Goal: Task Accomplishment & Management: Manage account settings

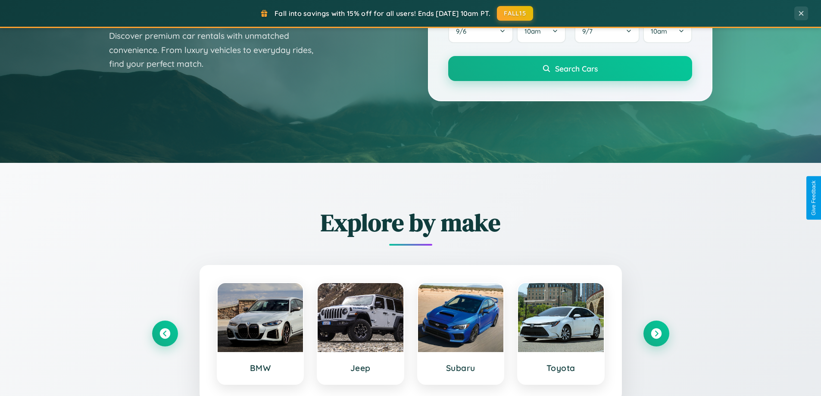
scroll to position [1658, 0]
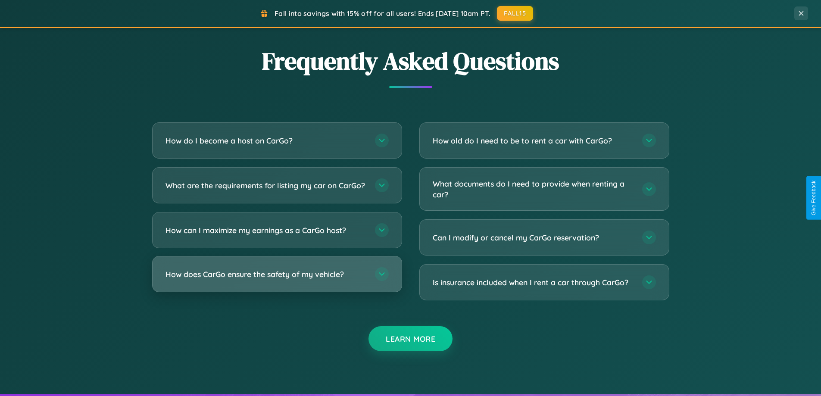
click at [277, 280] on h3 "How does CarGo ensure the safety of my vehicle?" at bounding box center [265, 274] width 201 height 11
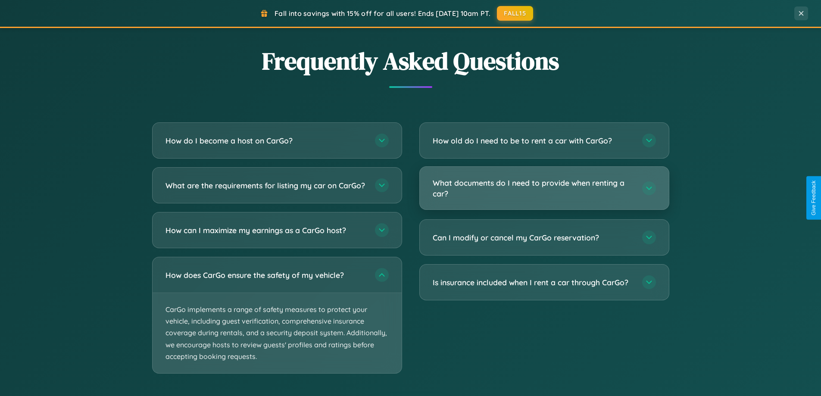
click at [544, 188] on h3 "What documents do I need to provide when renting a car?" at bounding box center [533, 187] width 201 height 21
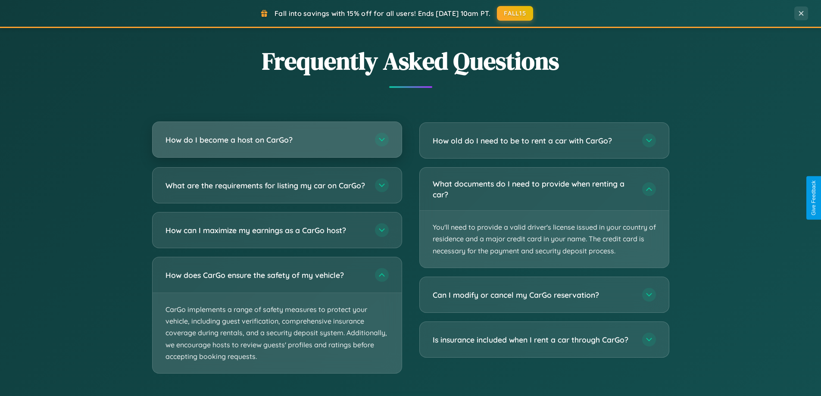
click at [277, 140] on h3 "How do I become a host on CarGo?" at bounding box center [265, 139] width 201 height 11
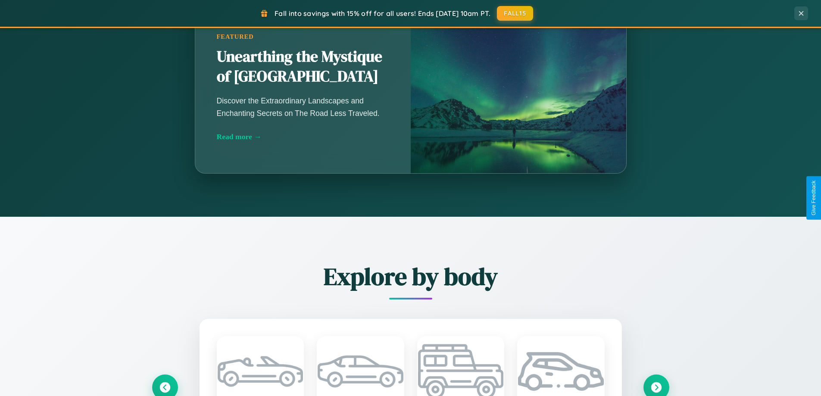
scroll to position [371, 0]
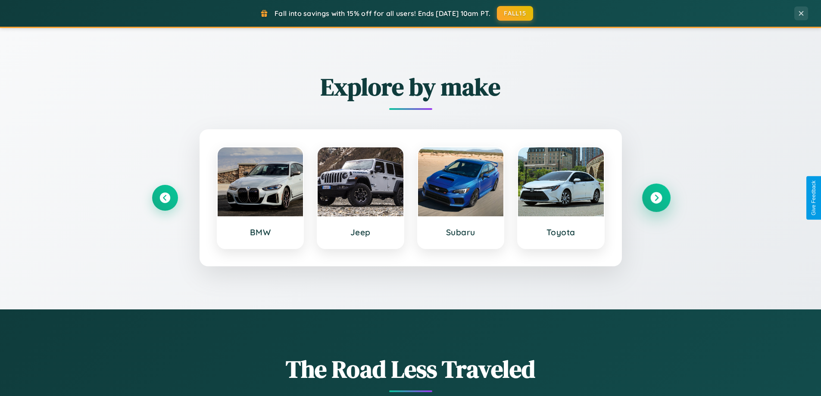
click at [656, 198] on icon at bounding box center [656, 198] width 12 height 12
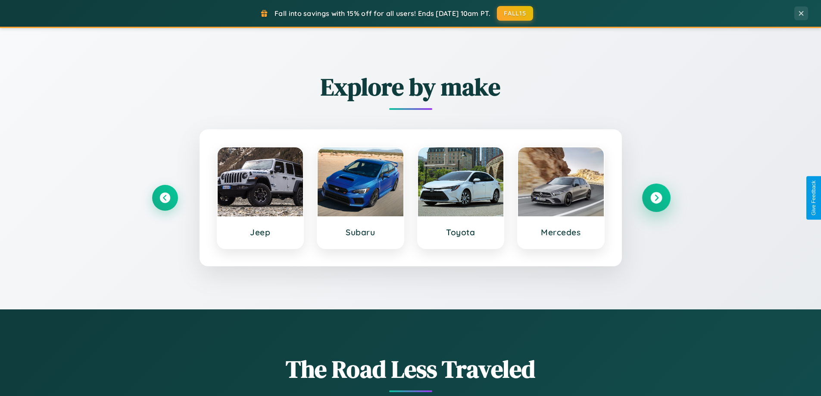
click at [656, 198] on icon at bounding box center [656, 198] width 12 height 12
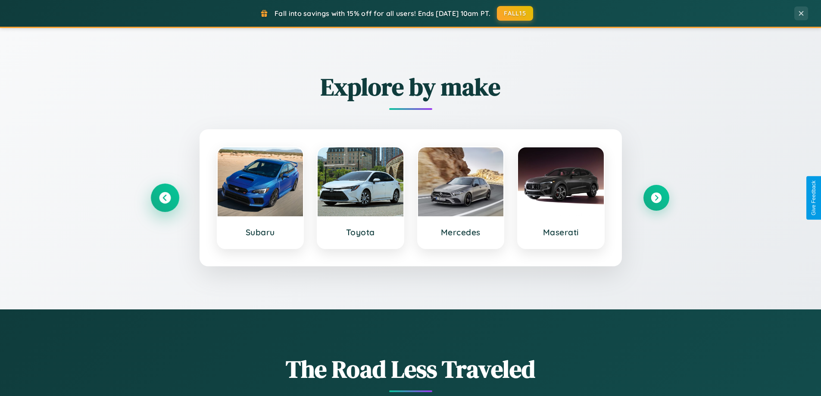
click at [165, 198] on icon at bounding box center [165, 198] width 12 height 12
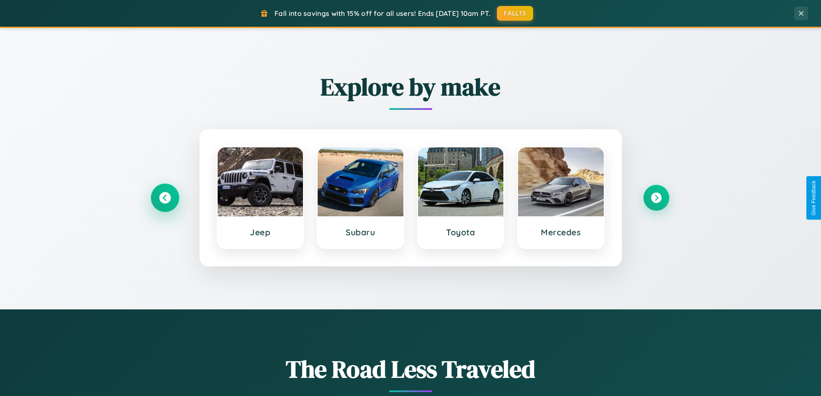
click at [165, 198] on icon at bounding box center [165, 198] width 12 height 12
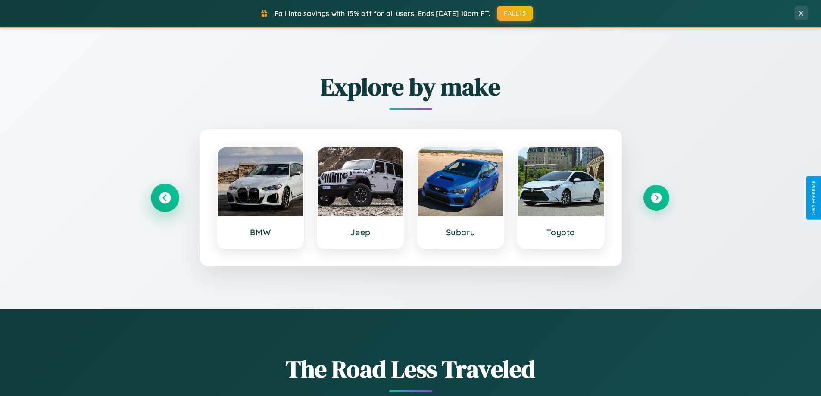
click at [165, 198] on icon at bounding box center [165, 198] width 12 height 12
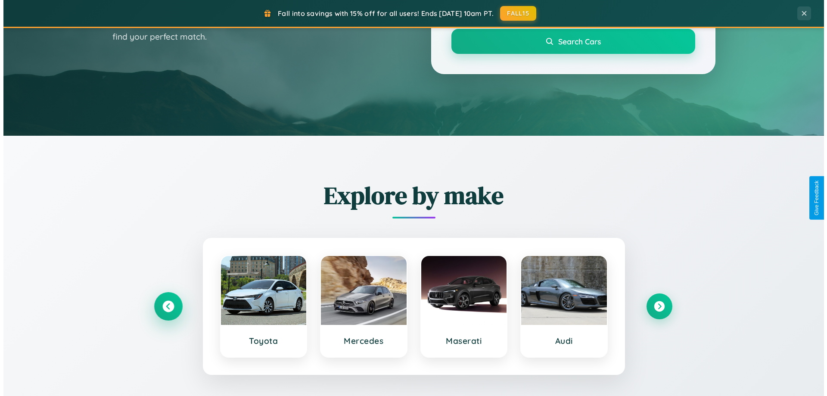
scroll to position [0, 0]
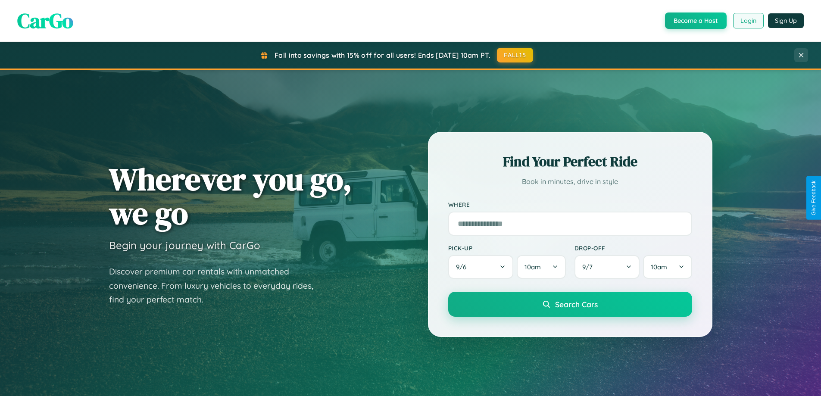
click at [747, 21] on button "Login" at bounding box center [748, 21] width 31 height 16
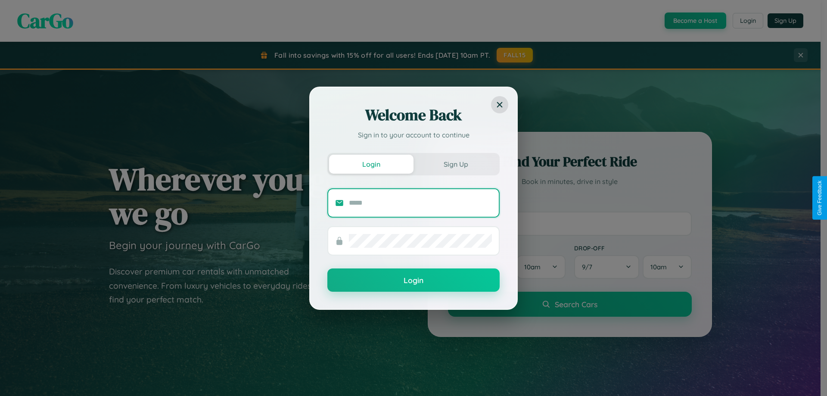
click at [420, 202] on input "text" at bounding box center [420, 203] width 143 height 14
type input "**********"
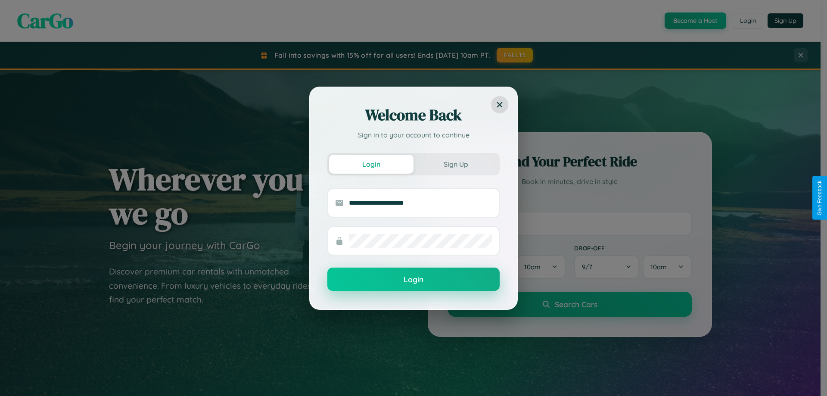
click at [414, 280] on button "Login" at bounding box center [413, 279] width 172 height 23
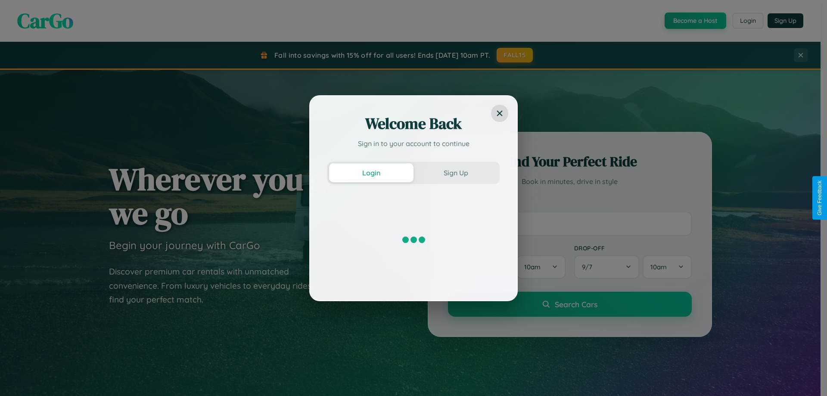
scroll to position [1384, 0]
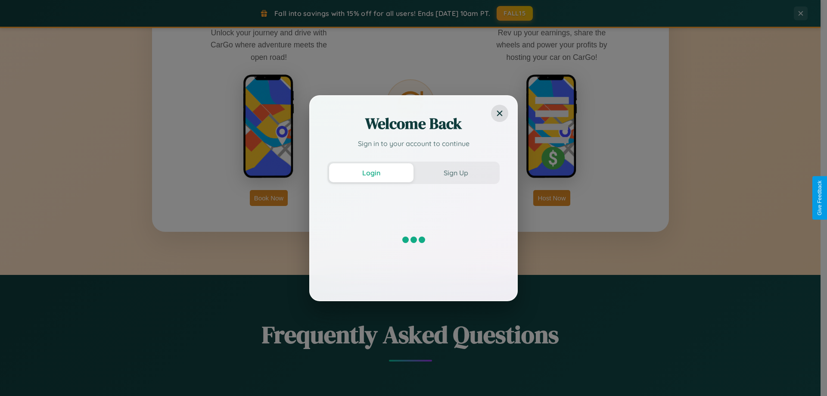
click at [552, 198] on div "Welcome Back Sign in to your account to continue Login Sign Up" at bounding box center [413, 198] width 827 height 396
